Goal: Answer question/provide support: Share knowledge or assist other users

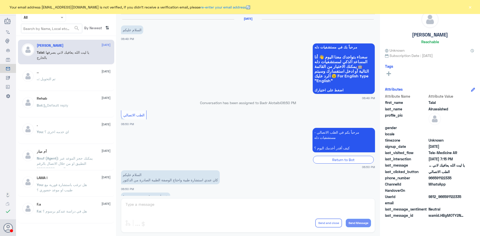
scroll to position [114, 0]
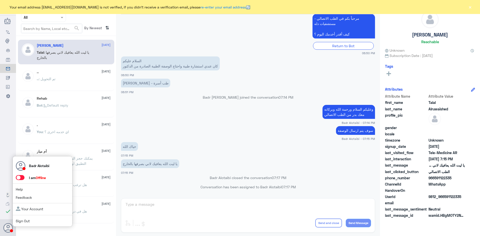
click at [23, 179] on span at bounding box center [20, 177] width 9 height 5
click at [0, 0] on input "checkbox" at bounding box center [0, 0] width 0 height 0
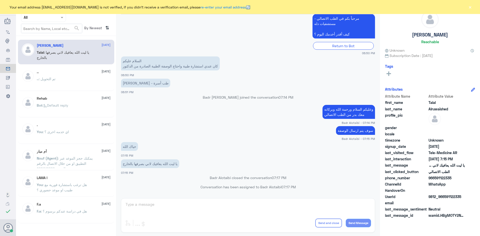
click at [469, 7] on button "×" at bounding box center [470, 7] width 5 height 5
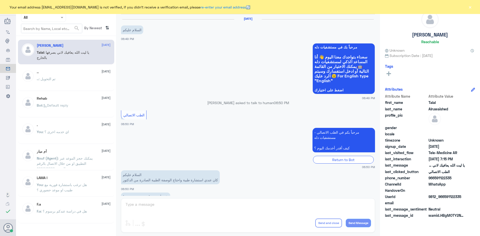
scroll to position [114, 0]
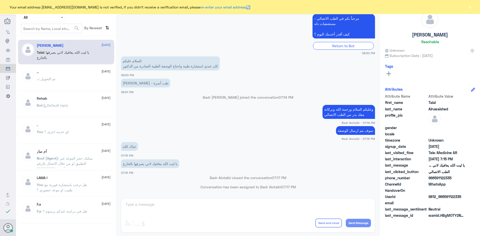
click at [470, 11] on div "Your email address [EMAIL_ADDRESS][DOMAIN_NAME] is not verified, if you didn't …" at bounding box center [240, 7] width 480 height 14
click at [470, 9] on button "×" at bounding box center [470, 7] width 5 height 5
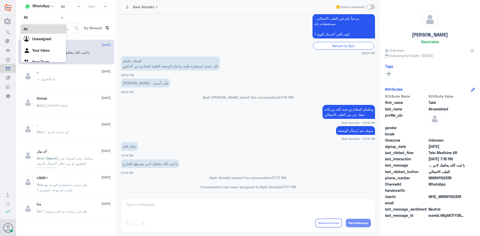
click at [48, 15] on input "text" at bounding box center [38, 18] width 28 height 6
click at [55, 36] on div "Unassigned" at bounding box center [43, 40] width 45 height 12
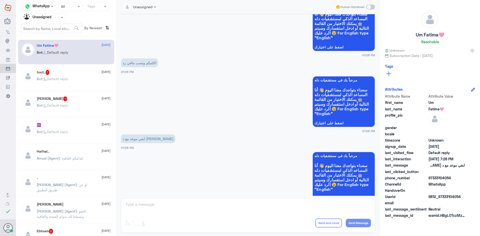
scroll to position [218, 0]
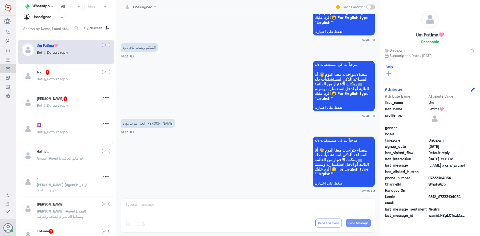
click at [72, 83] on div "Bot : Default reply" at bounding box center [74, 83] width 74 height 11
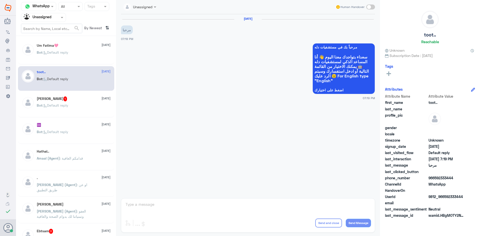
click at [73, 102] on div "Ali Ahmmed 1 24 August Bot : Default reply" at bounding box center [74, 106] width 74 height 19
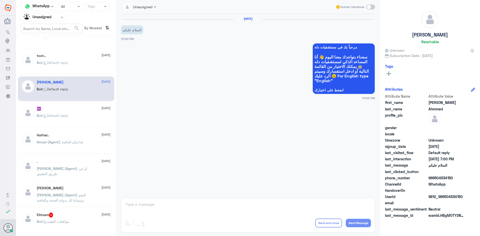
scroll to position [25, 0]
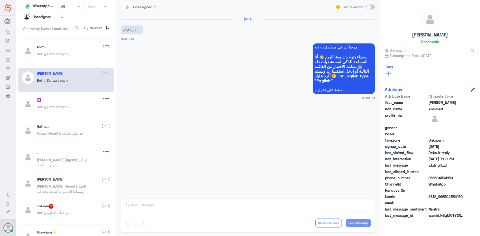
click at [77, 108] on div "Bot : Default reply" at bounding box center [74, 111] width 74 height 11
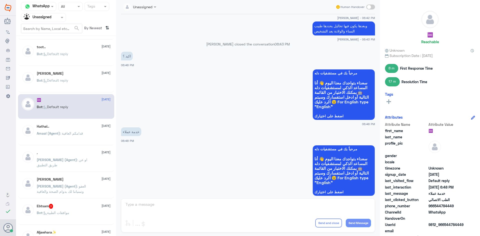
scroll to position [260, 0]
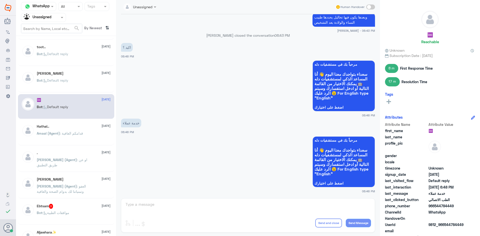
click at [80, 122] on div "Hathal.. 24 August Amaal (Agent) : قدامكم العافية" at bounding box center [66, 133] width 96 height 25
click at [80, 125] on div "Hathal.. 24 August" at bounding box center [74, 127] width 74 height 4
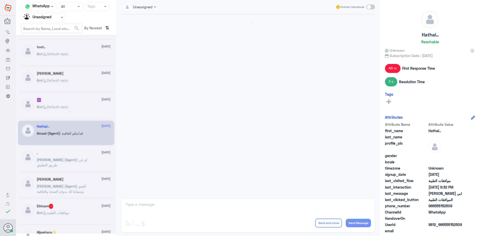
scroll to position [259, 0]
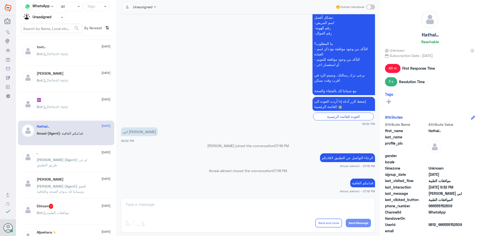
click at [75, 155] on div ". 24 August" at bounding box center [74, 153] width 74 height 4
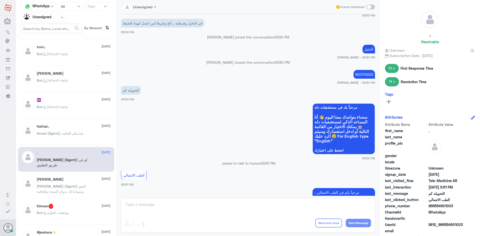
scroll to position [152, 0]
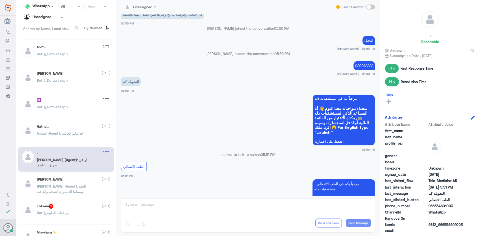
click at [87, 181] on div "Ahmed Alhaddad 24 August" at bounding box center [74, 180] width 74 height 4
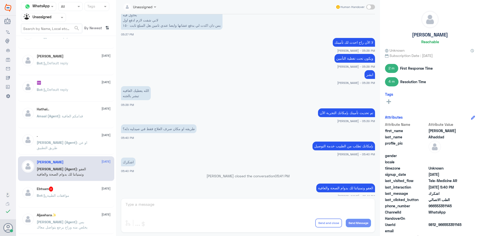
scroll to position [50, 0]
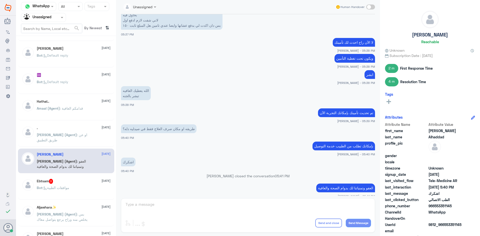
click at [73, 179] on div "Ebtsam 3 24 August Bot : موافقات الطبية" at bounding box center [66, 187] width 96 height 25
click at [73, 183] on div "Ebtsam 3 24 August" at bounding box center [74, 181] width 74 height 5
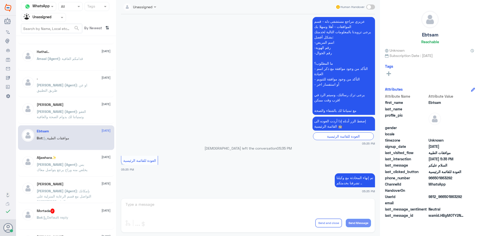
scroll to position [100, 0]
click at [74, 166] on span ": بس يخلص منه وراح يرجع يتواصل معاك" at bounding box center [62, 167] width 51 height 10
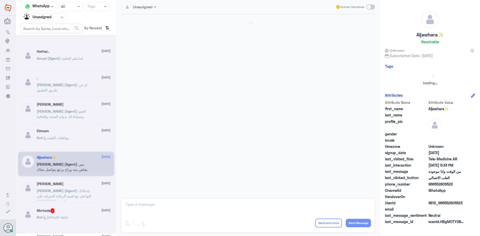
scroll to position [215, 0]
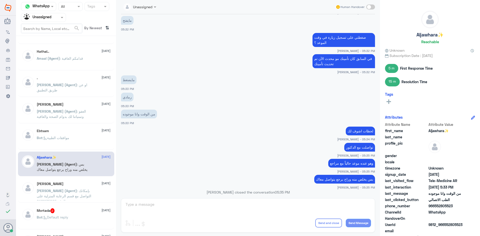
click at [71, 192] on span ": بإمكانك التواصل مع قسم الرعاية المنزلية على الرقم 0118275005" at bounding box center [64, 196] width 55 height 15
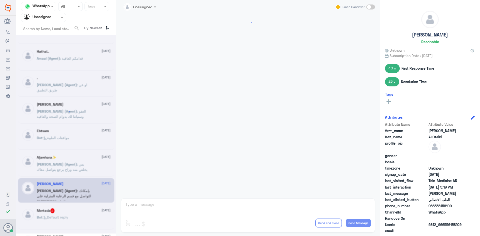
scroll to position [88, 0]
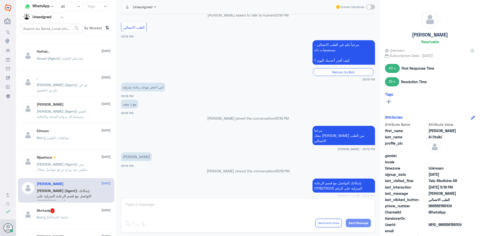
click at [73, 206] on div "Mortada 2 24 August Bot : Default reply" at bounding box center [66, 217] width 96 height 25
click at [73, 209] on div "Mortada 2 24 August" at bounding box center [74, 211] width 74 height 5
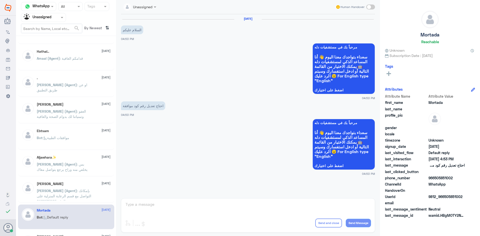
click at [67, 187] on div "Sarah Al Otaibi 24 August عبدالكريم (Agent) : بإمكانك التواصل مع قسم الرعاية ال…" at bounding box center [74, 191] width 74 height 19
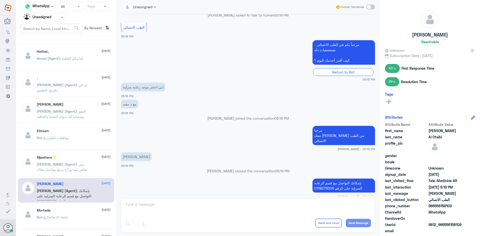
scroll to position [125, 0]
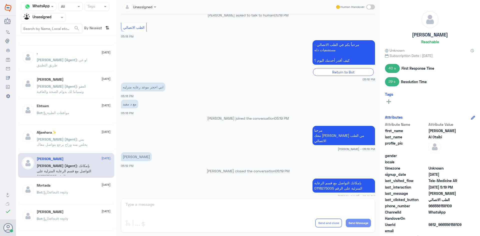
click at [67, 187] on div "Mortada 24 August" at bounding box center [74, 186] width 74 height 4
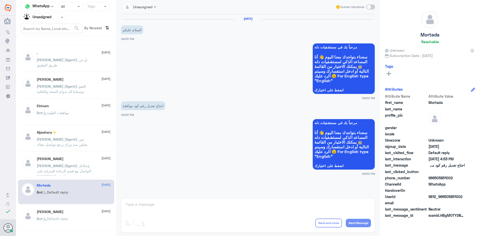
scroll to position [150, 0]
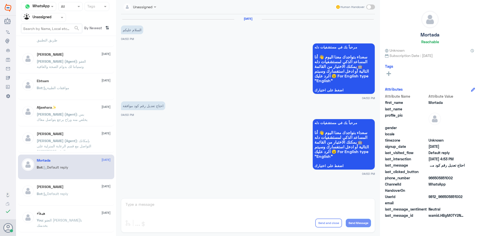
click at [68, 187] on div "Hatim Saad 24 August" at bounding box center [74, 187] width 74 height 4
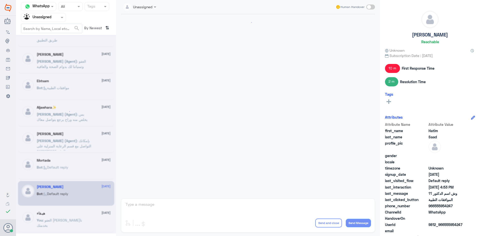
scroll to position [416, 0]
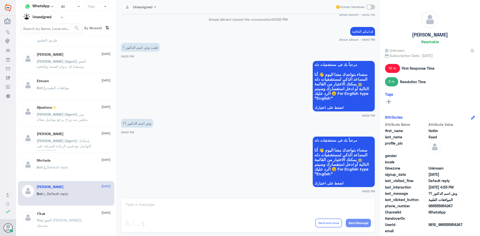
click at [67, 207] on div "Um Fatima🩷 24 August Bot : Default reply toot.. 24 August Bot : Default reply A…" at bounding box center [66, 138] width 100 height 200
click at [68, 214] on div "هيـفاء 24 August" at bounding box center [74, 214] width 74 height 4
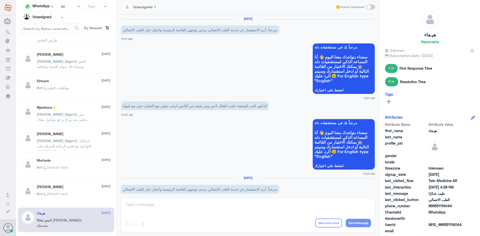
scroll to position [290, 0]
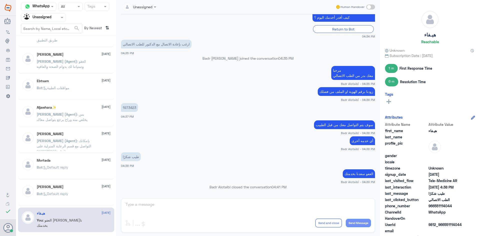
click at [64, 90] on p "Bot : موافقات الطبية" at bounding box center [53, 91] width 33 height 13
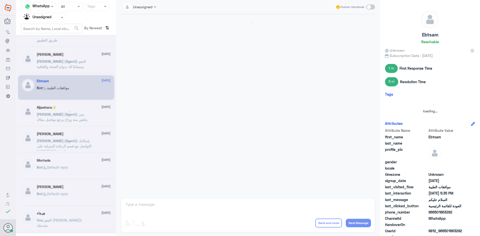
scroll to position [111, 0]
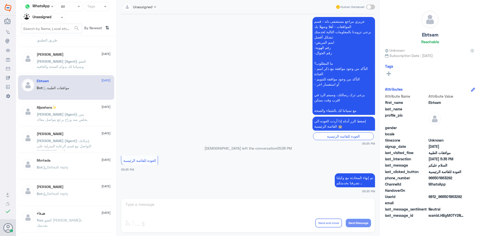
click at [70, 58] on div "Ahmed Alhaddad 24 August عبدالكريم (Agent) : العفو وتمنياتنا لك بدوام الصحة وال…" at bounding box center [74, 62] width 74 height 19
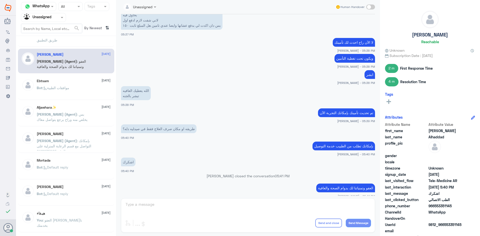
scroll to position [125, 0]
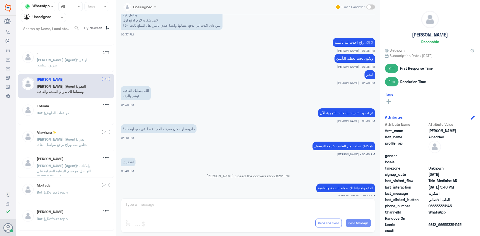
click at [68, 59] on span ": او عن طريق التطبيق" at bounding box center [62, 63] width 51 height 10
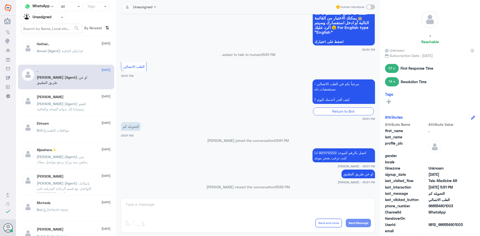
scroll to position [100, 0]
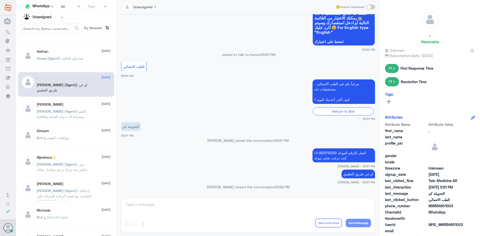
click at [71, 55] on div "Hathal.. 24 August Amaal (Agent) : قدامكم العافية" at bounding box center [74, 59] width 74 height 19
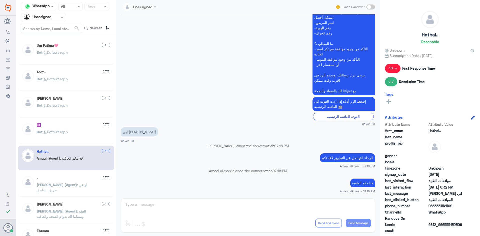
click at [59, 55] on p "Bot : Default reply" at bounding box center [53, 56] width 32 height 13
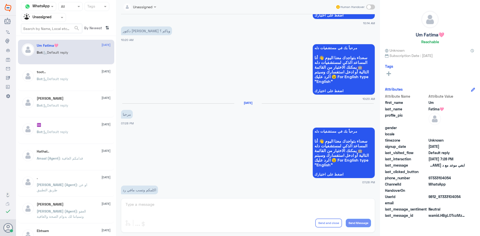
click at [368, 7] on span at bounding box center [370, 7] width 9 height 5
click at [0, 0] on input "checkbox" at bounding box center [0, 0] width 0 height 0
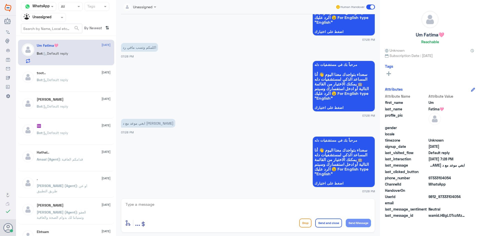
click at [222, 206] on textarea at bounding box center [248, 207] width 246 height 12
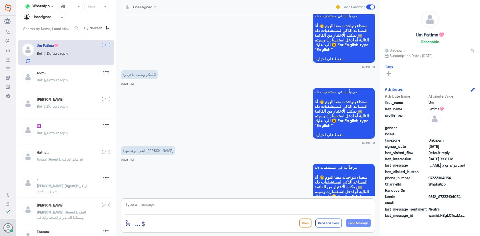
scroll to position [218, 0]
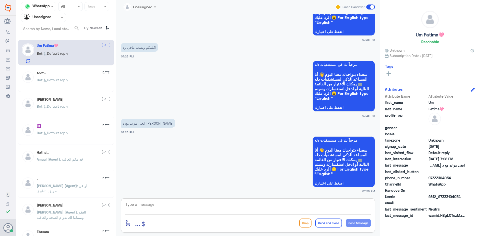
click at [232, 208] on textarea at bounding box center [248, 207] width 246 height 12
click at [60, 83] on p "Bot : Default reply" at bounding box center [53, 83] width 32 height 13
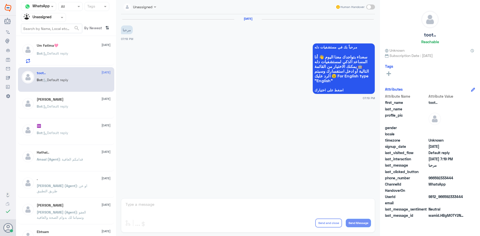
click at [68, 53] on span ": Default reply" at bounding box center [56, 53] width 26 height 4
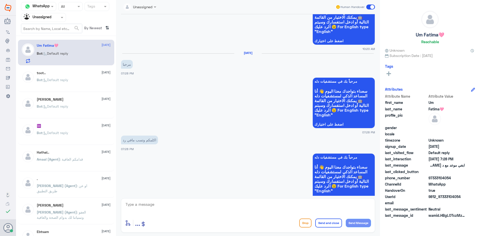
scroll to position [218, 0]
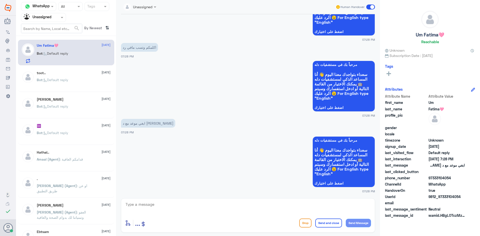
drag, startPoint x: 460, startPoint y: 196, endPoint x: 439, endPoint y: 198, distance: 21.1
click at [439, 198] on span "9812_97333104054" at bounding box center [447, 196] width 36 height 5
copy span "97333104054"
click at [280, 215] on div "enter flow name ... Drop Send and close Send Message" at bounding box center [248, 216] width 254 height 34
click at [202, 204] on textarea at bounding box center [248, 207] width 246 height 12
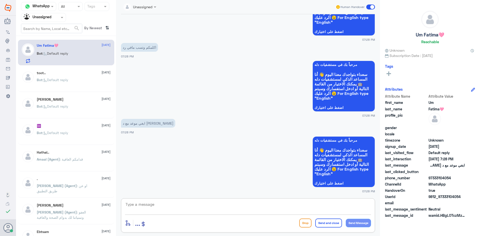
type textarea "ن"
type textarea "مرحبا معك بدر من الطب الاتصالي"
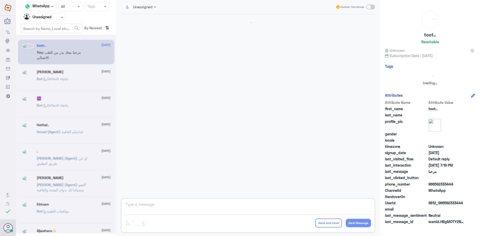
scroll to position [0, 0]
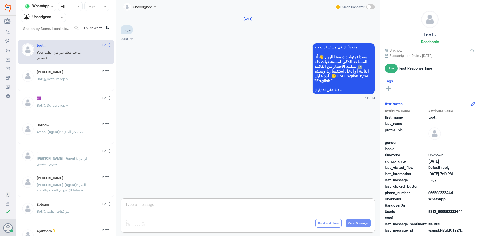
click at [54, 17] on div at bounding box center [43, 18] width 45 height 6
click at [52, 27] on div "All" at bounding box center [43, 29] width 45 height 9
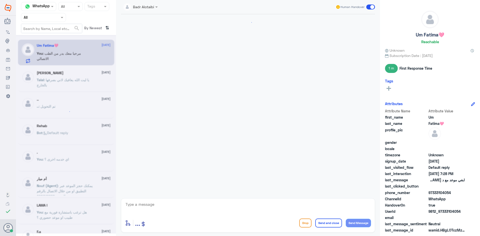
click at [293, 212] on textarea at bounding box center [248, 207] width 246 height 12
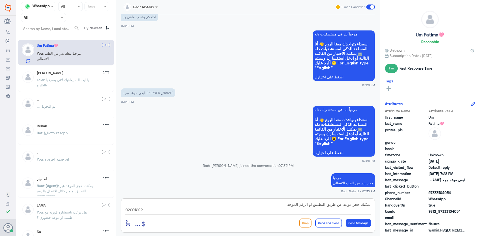
type textarea "يمكنك حجز موعد عن طريق التطبيق او الرقم الموحد 920012222"
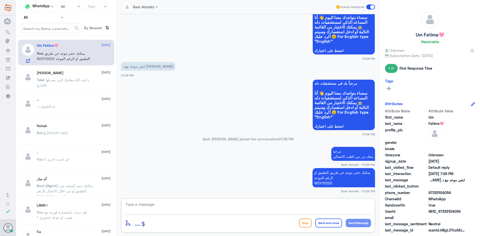
click at [369, 6] on span at bounding box center [370, 7] width 9 height 5
click at [0, 0] on input "checkbox" at bounding box center [0, 0] width 0 height 0
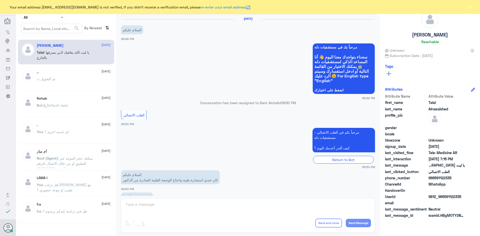
scroll to position [114, 0]
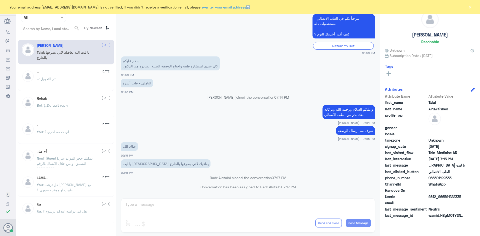
click at [473, 6] on button "×" at bounding box center [470, 7] width 5 height 5
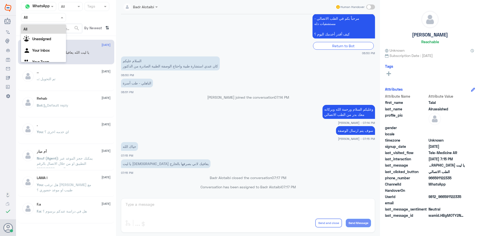
click at [38, 16] on input "text" at bounding box center [38, 18] width 28 height 6
click at [94, 58] on div "Talal : يا ليت الله يعافيك لاني بصرفها بالخارج" at bounding box center [74, 56] width 74 height 11
drag, startPoint x: 58, startPoint y: 17, endPoint x: 56, endPoint y: 21, distance: 4.9
click at [58, 18] on div at bounding box center [43, 18] width 45 height 6
click at [52, 36] on div "Unassigned" at bounding box center [43, 40] width 45 height 12
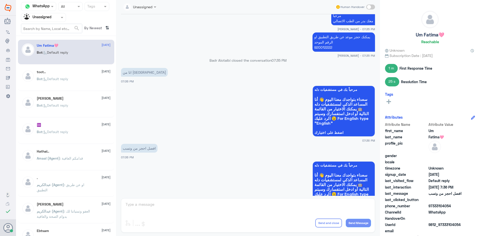
scroll to position [386, 0]
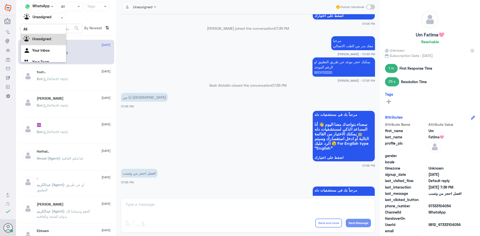
click at [55, 18] on div at bounding box center [43, 18] width 45 height 6
click at [52, 78] on span ": Default reply" at bounding box center [56, 79] width 26 height 4
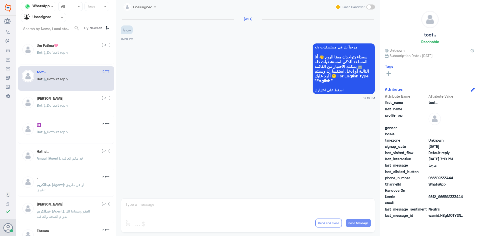
click at [60, 105] on span ": Default reply" at bounding box center [56, 105] width 26 height 4
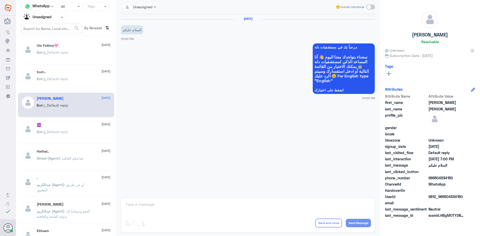
click at [51, 18] on input "text" at bounding box center [38, 18] width 28 height 6
click at [48, 29] on div "All" at bounding box center [43, 29] width 45 height 9
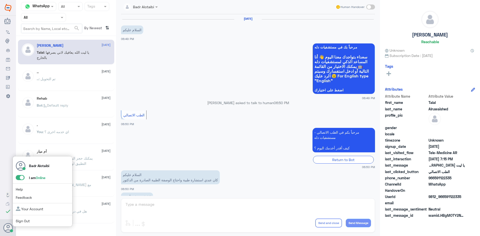
scroll to position [114, 0]
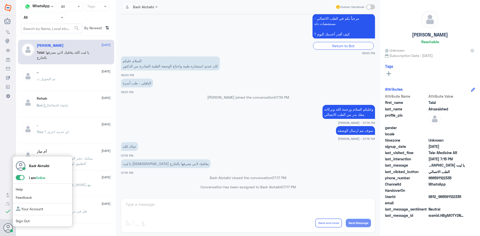
click at [21, 177] on span at bounding box center [20, 177] width 9 height 5
click at [0, 0] on input "checkbox" at bounding box center [0, 0] width 0 height 0
